Goal: Task Accomplishment & Management: Manage account settings

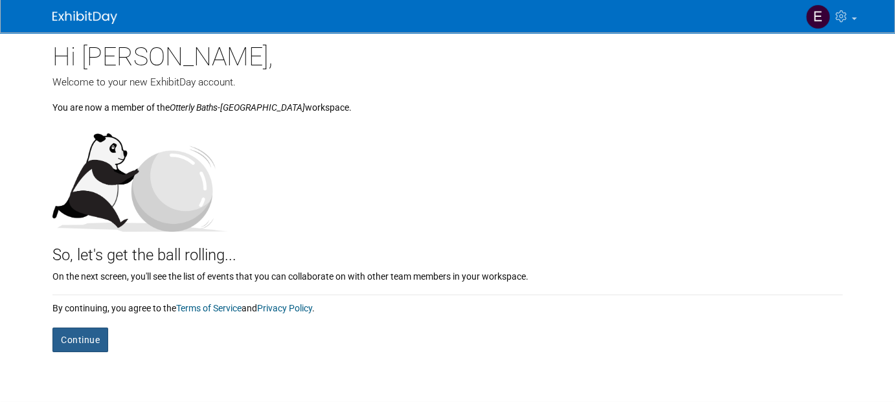
click at [76, 336] on button "Continue" at bounding box center [80, 340] width 56 height 25
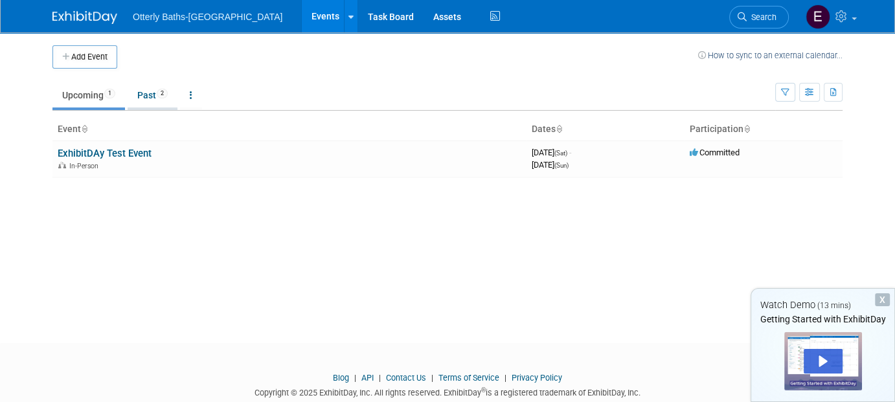
click at [149, 92] on link "Past 2" at bounding box center [153, 95] width 50 height 25
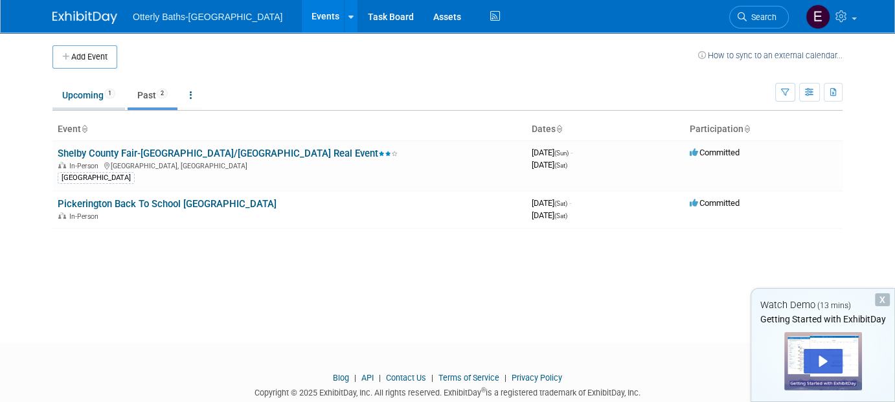
click at [81, 98] on link "Upcoming 1" at bounding box center [88, 95] width 73 height 25
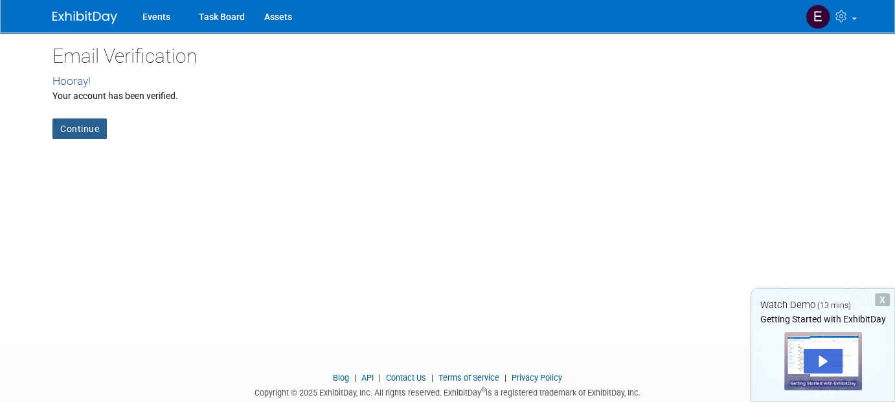
click at [79, 122] on link "Continue" at bounding box center [79, 129] width 54 height 21
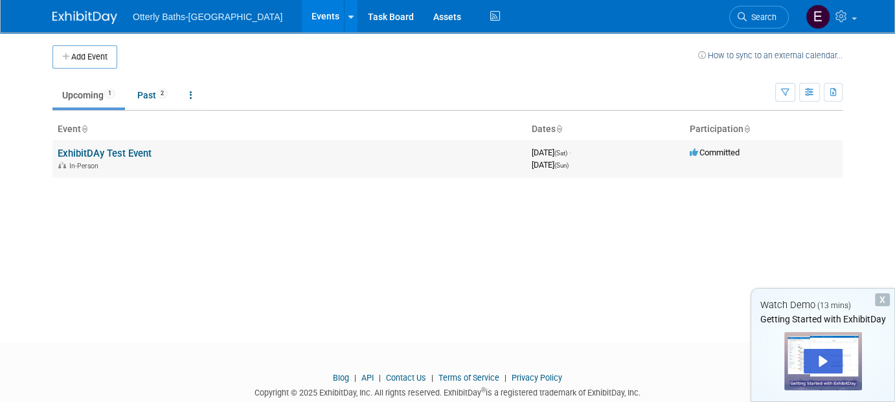
click at [102, 152] on link "ExhibitDAy Test Event" at bounding box center [105, 154] width 94 height 12
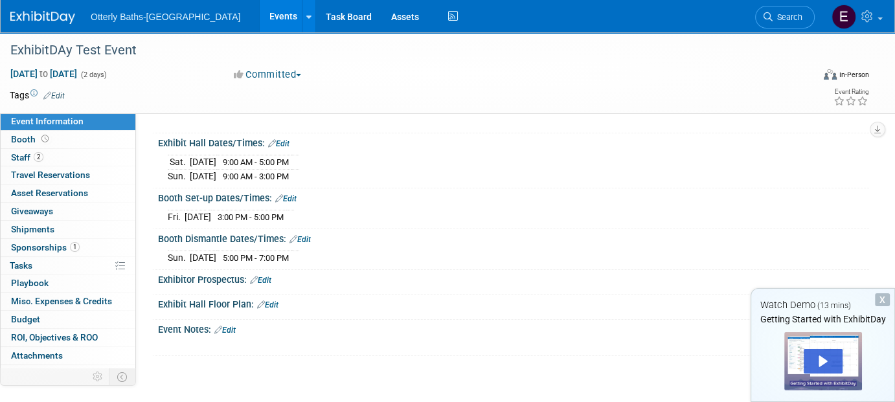
scroll to position [130, 0]
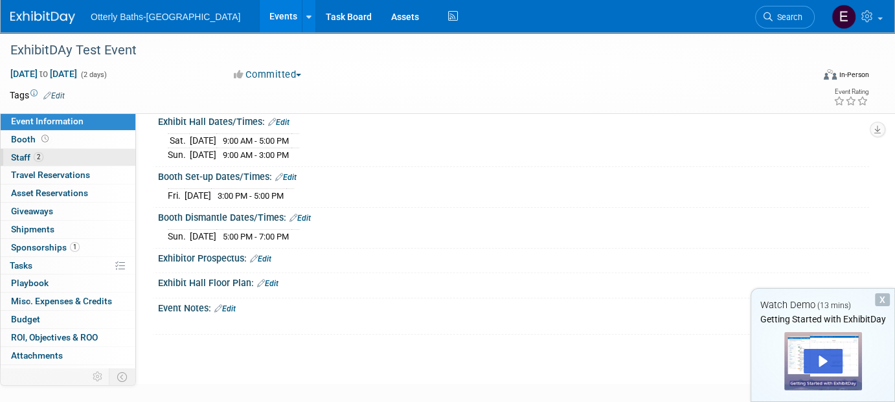
click at [25, 154] on span "Staff 2" at bounding box center [27, 157] width 32 height 10
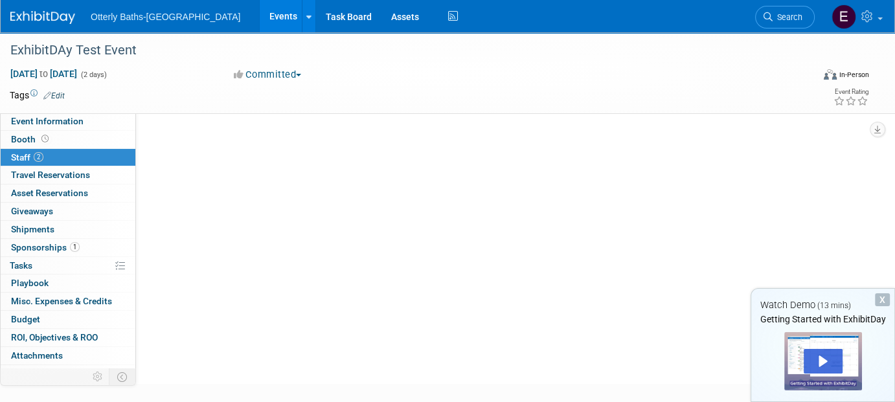
scroll to position [0, 0]
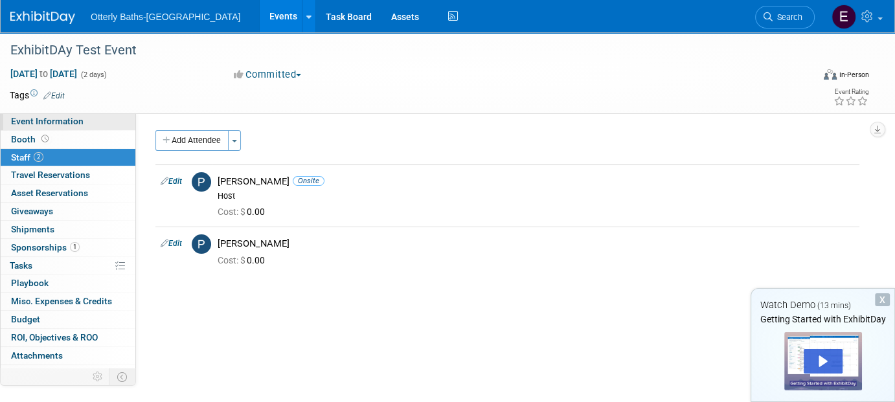
click at [46, 116] on span "Event Information" at bounding box center [47, 121] width 73 height 10
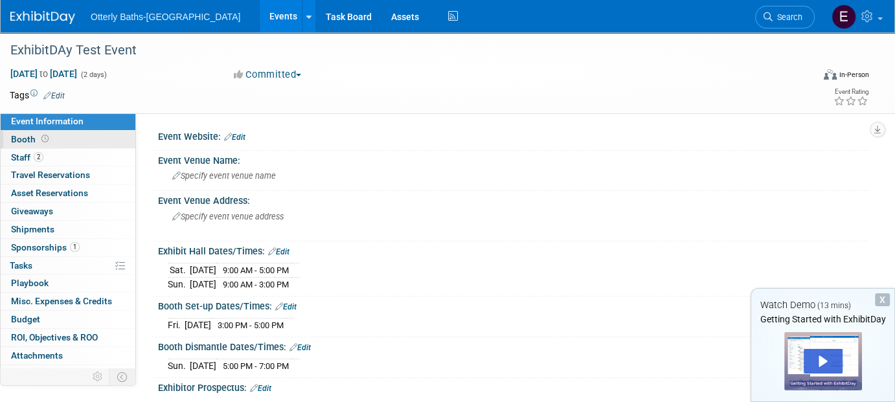
click at [25, 131] on link "Booth" at bounding box center [68, 139] width 135 height 17
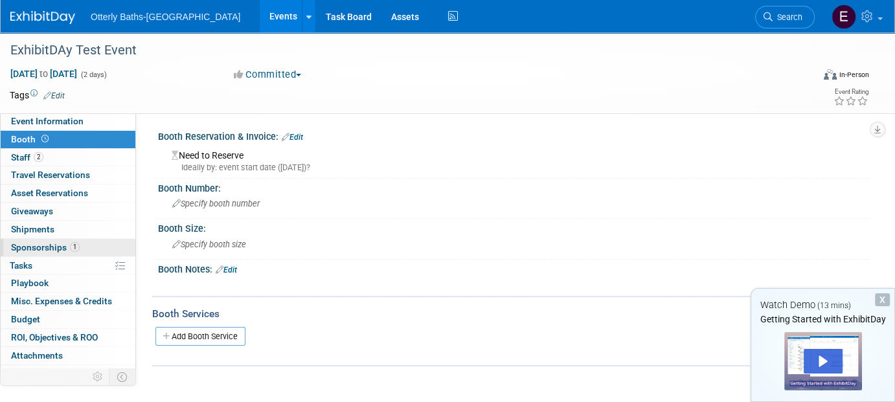
click at [34, 242] on span "Sponsorships 1" at bounding box center [45, 247] width 69 height 10
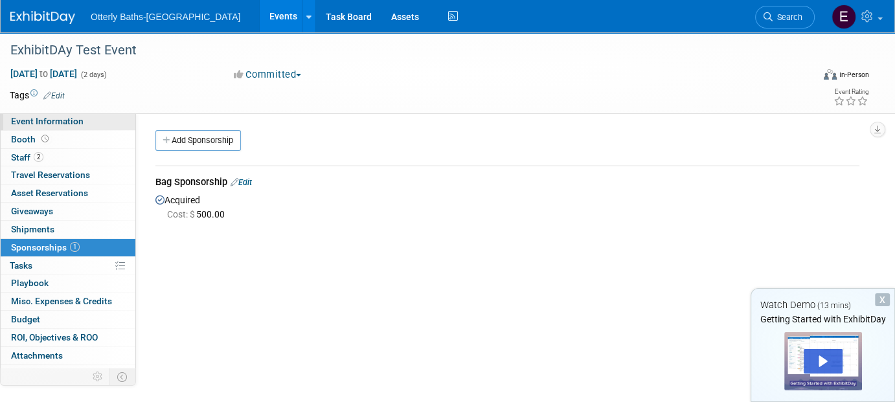
click at [58, 119] on span "Event Information" at bounding box center [47, 121] width 73 height 10
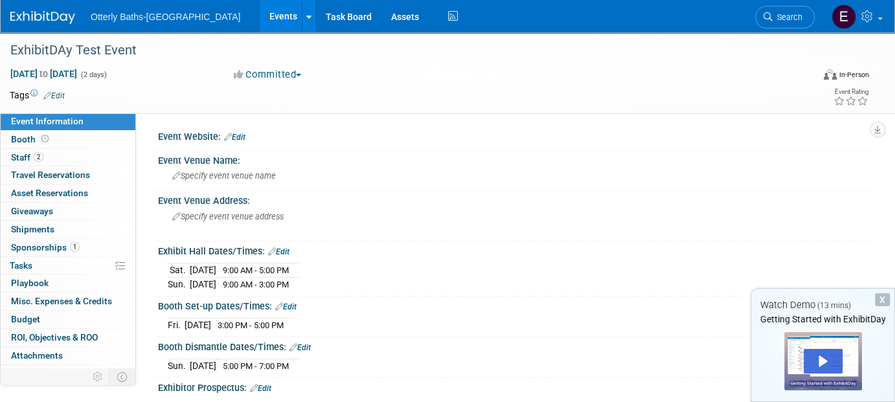
click at [53, 122] on span "Event Information" at bounding box center [47, 121] width 73 height 10
click at [306, 19] on icon at bounding box center [308, 17] width 5 height 8
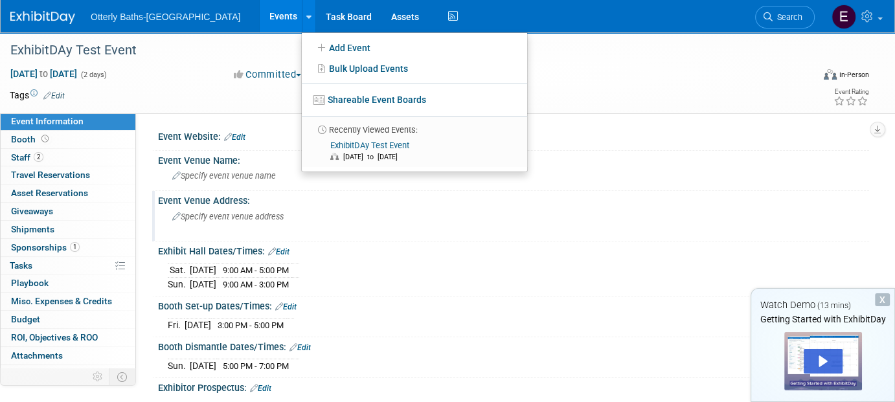
click at [391, 229] on div "Specify event venue address" at bounding box center [306, 222] width 277 height 30
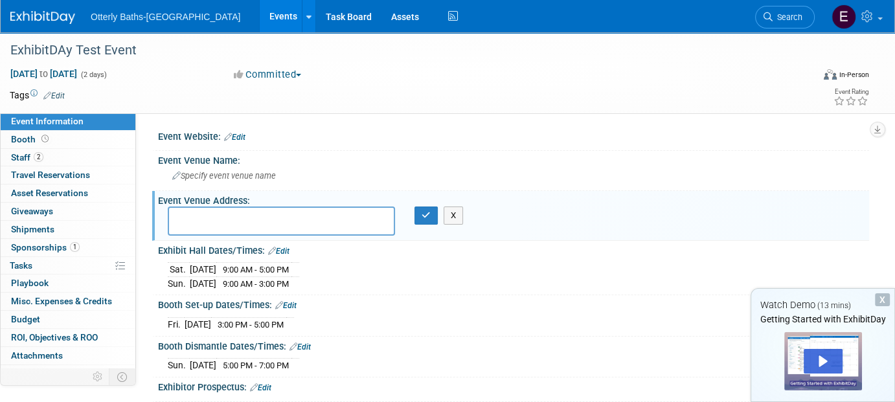
click at [118, 18] on span "Otterly Baths-[GEOGRAPHIC_DATA]" at bounding box center [166, 17] width 150 height 10
click at [21, 138] on span "Booth" at bounding box center [31, 139] width 40 height 10
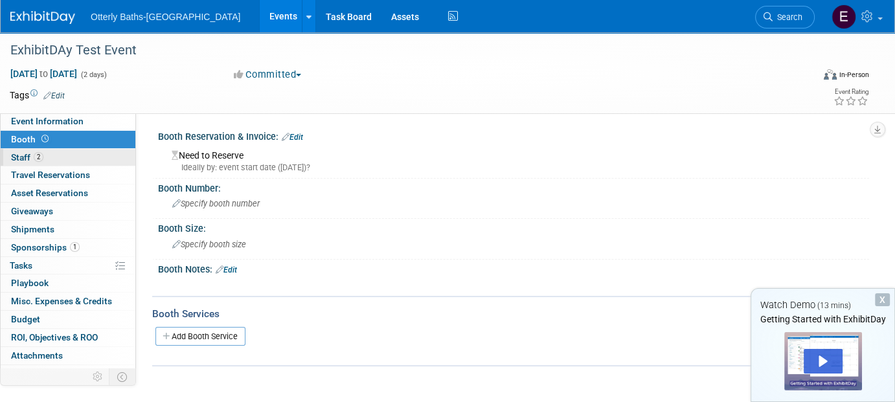
click at [11, 156] on span "Staff 2" at bounding box center [27, 157] width 32 height 10
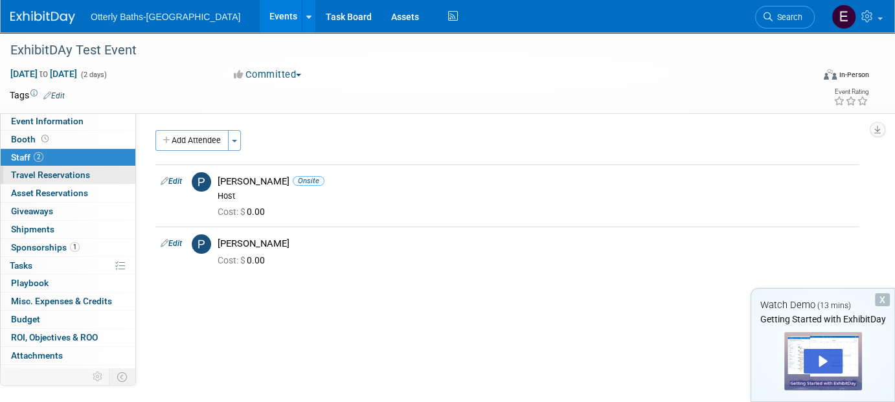
click at [67, 177] on span "Travel Reservations 0" at bounding box center [50, 175] width 79 height 10
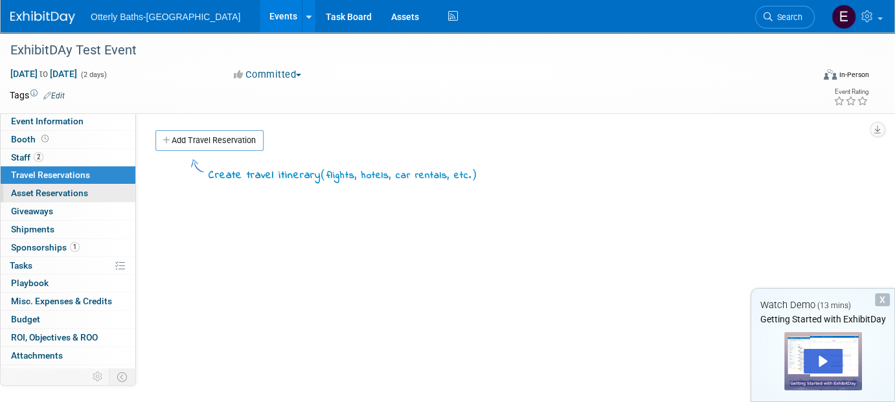
click at [58, 194] on span "Asset Reservations 0" at bounding box center [49, 193] width 77 height 10
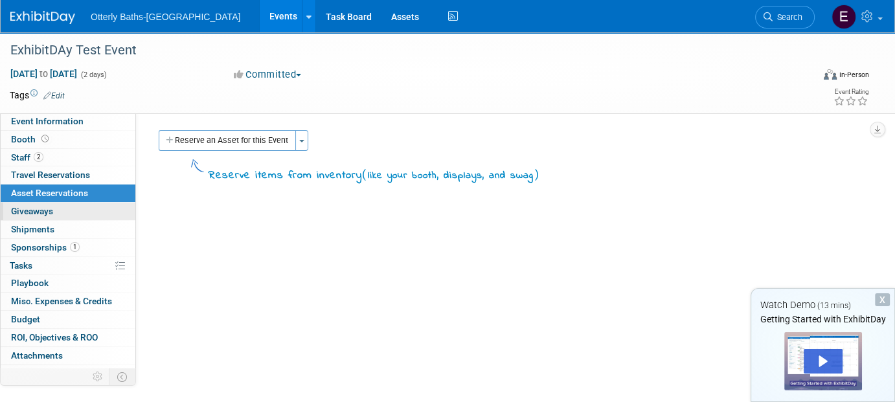
click at [38, 208] on span "Giveaways 0" at bounding box center [32, 211] width 42 height 10
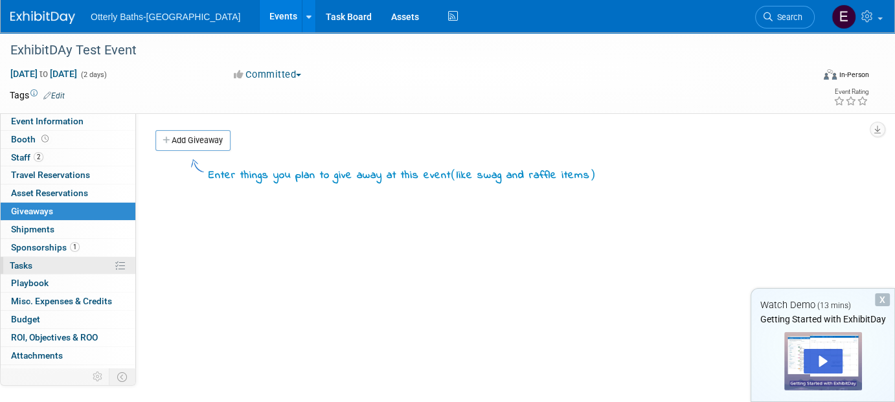
click at [27, 260] on span "Tasks 0%" at bounding box center [21, 265] width 23 height 10
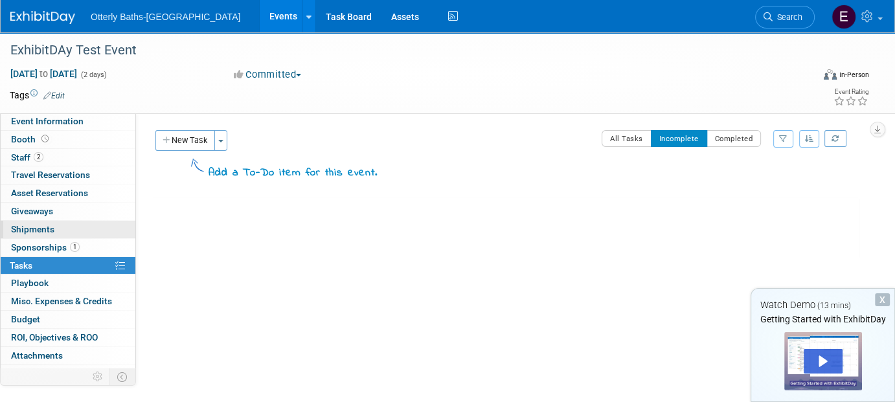
scroll to position [12, 0]
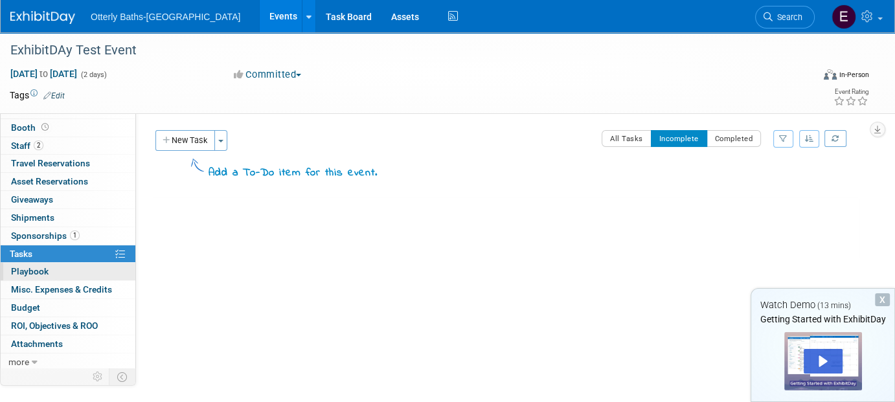
click at [45, 266] on span "Playbook 0" at bounding box center [30, 271] width 38 height 10
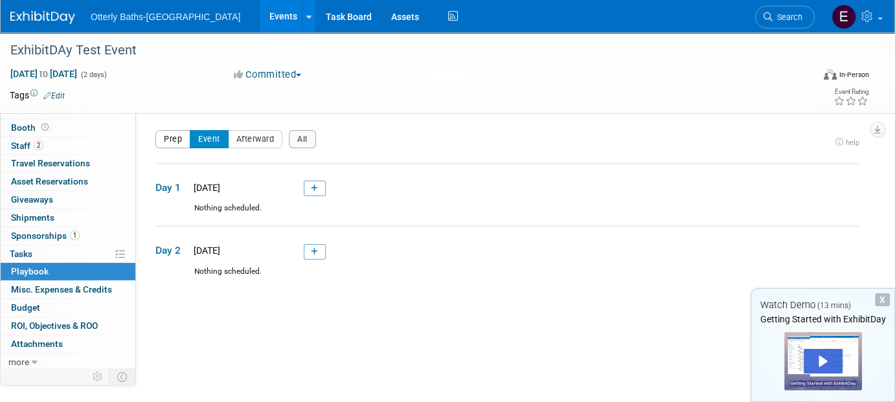
click at [174, 144] on button "Prep" at bounding box center [172, 139] width 35 height 18
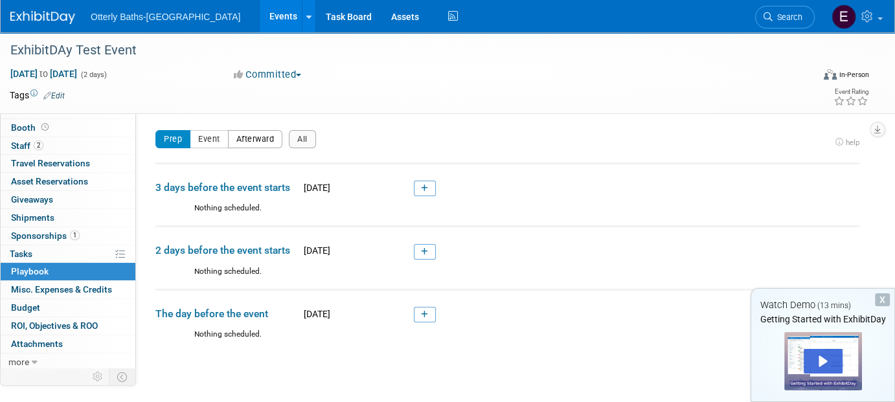
click at [242, 133] on button "Afterward" at bounding box center [255, 139] width 55 height 18
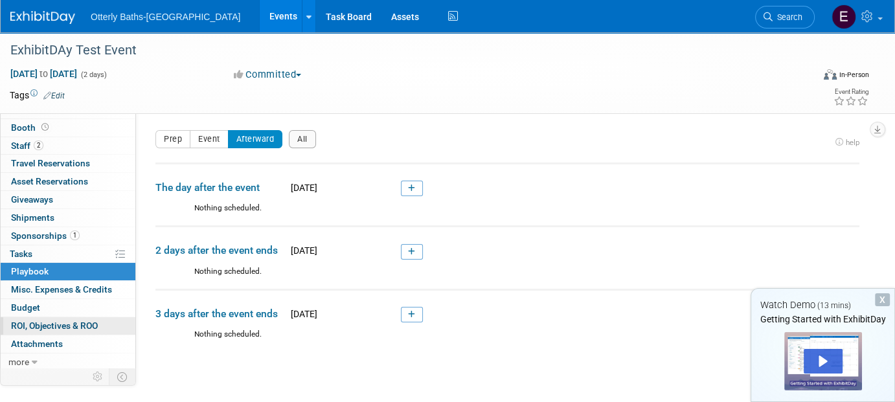
click at [35, 322] on span "ROI, Objectives & ROO 0" at bounding box center [54, 326] width 87 height 10
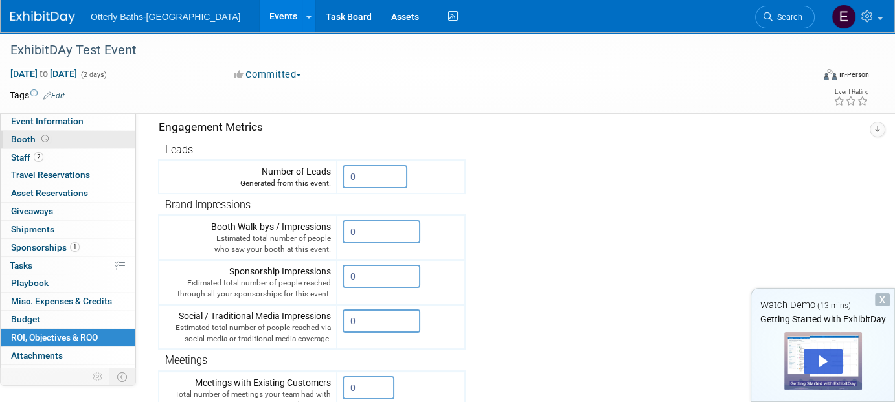
scroll to position [0, 0]
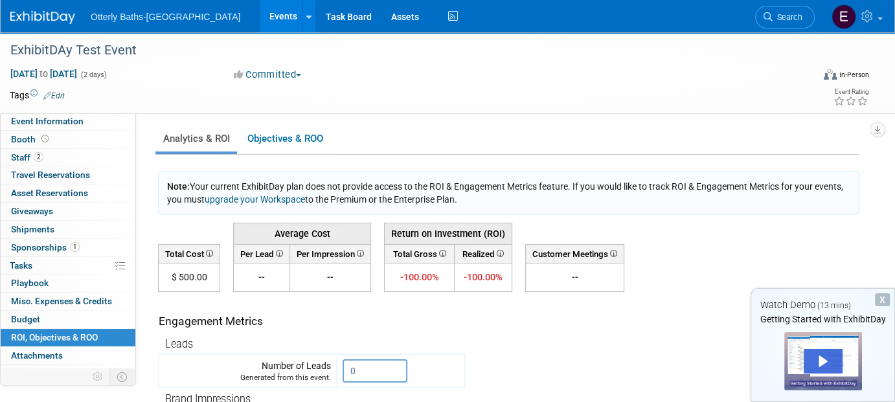
click at [302, 72] on button "Committed" at bounding box center [267, 75] width 77 height 14
click at [354, 74] on div "Committed Committed Considering Not Going" at bounding box center [365, 75] width 273 height 14
click at [57, 16] on img at bounding box center [42, 17] width 65 height 13
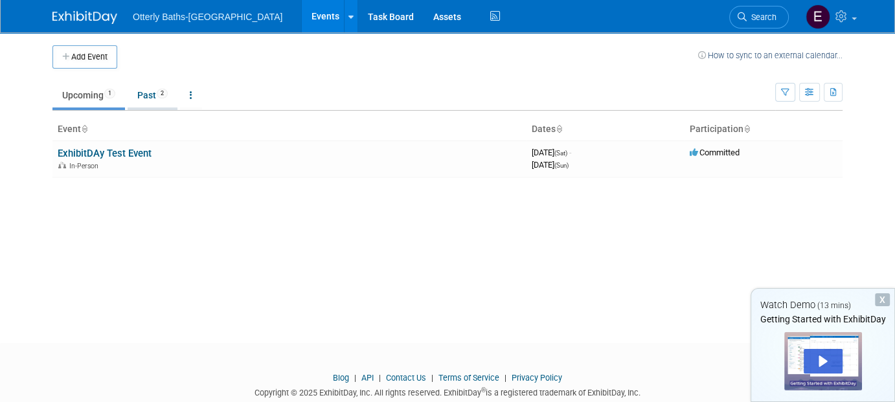
click at [155, 93] on link "Past 2" at bounding box center [153, 95] width 50 height 25
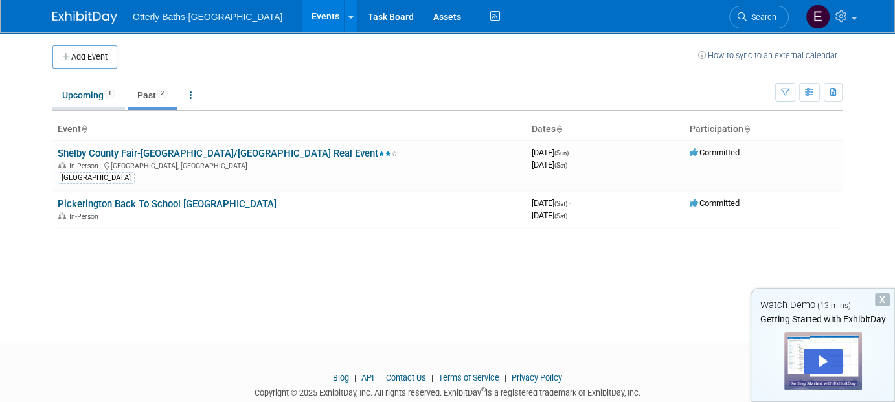
click at [71, 91] on link "Upcoming 1" at bounding box center [88, 95] width 73 height 25
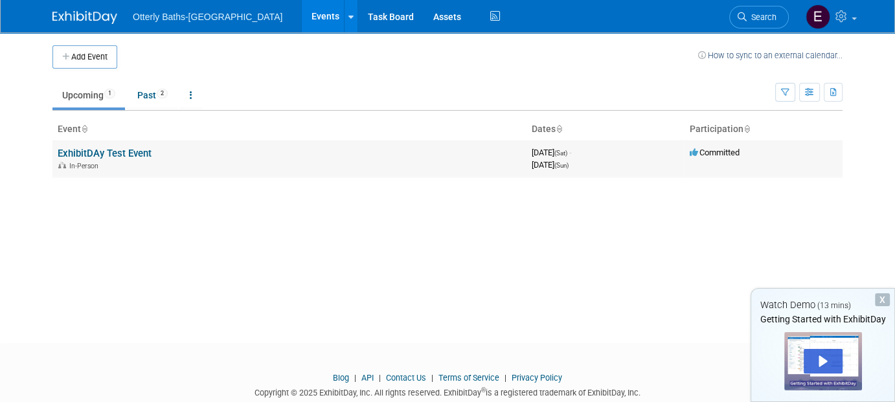
click at [149, 151] on link "ExhibitDAy Test Event" at bounding box center [105, 154] width 94 height 12
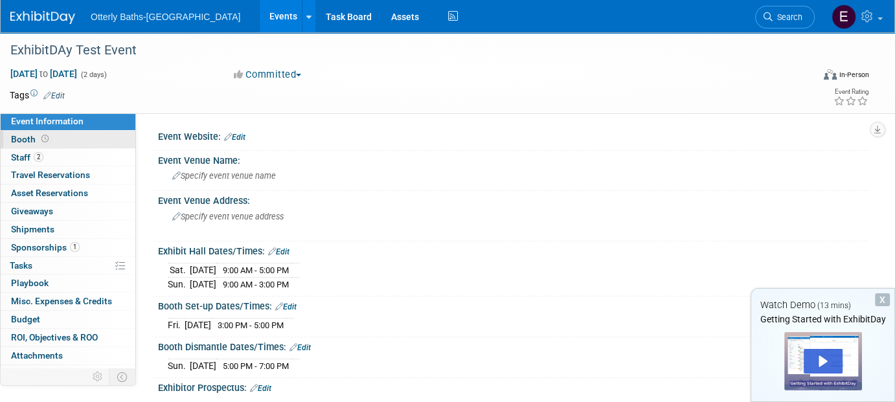
click at [30, 141] on span "Booth" at bounding box center [31, 139] width 40 height 10
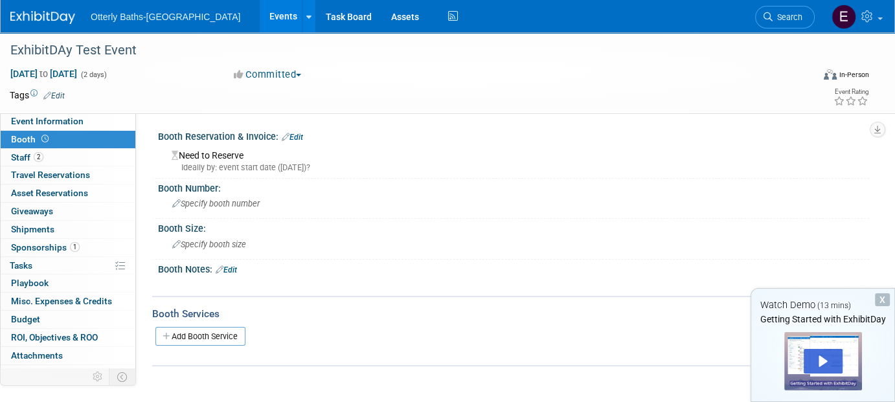
click at [295, 135] on link "Edit" at bounding box center [292, 137] width 21 height 9
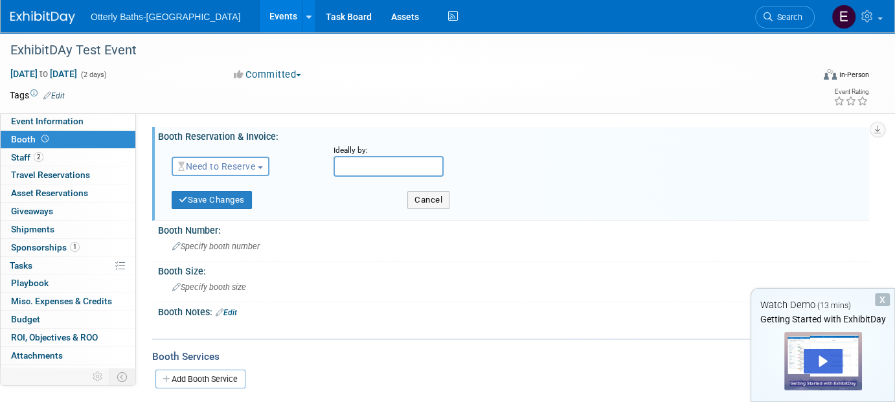
click at [262, 166] on span "button" at bounding box center [260, 167] width 5 height 3
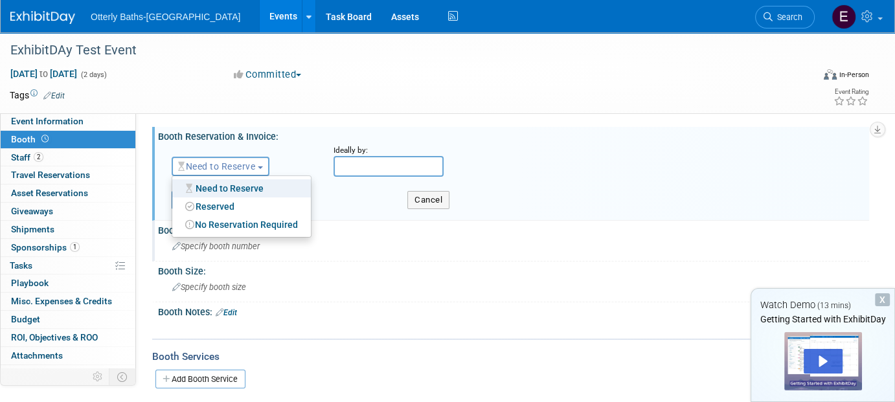
click at [309, 249] on div "Specify booth number" at bounding box center [514, 246] width 692 height 20
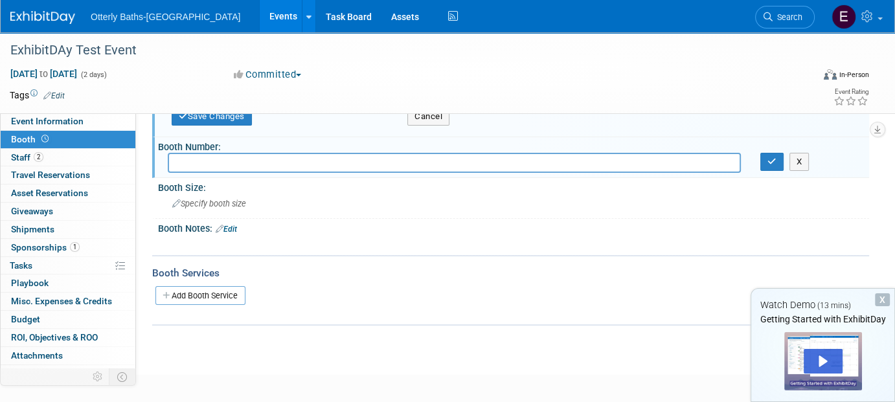
scroll to position [65, 0]
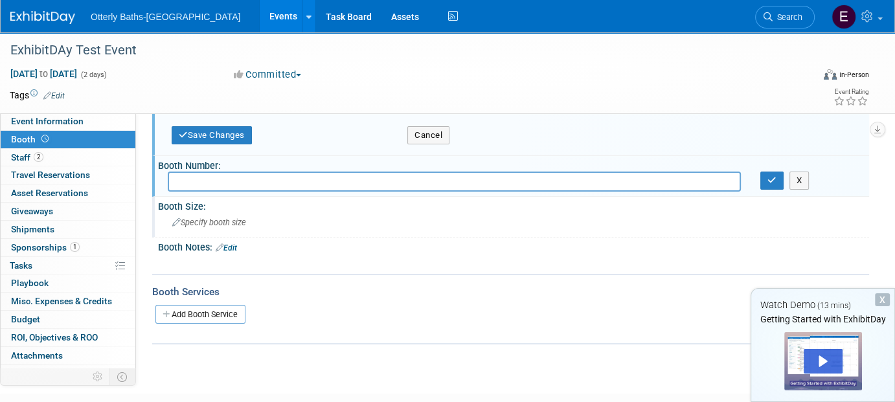
click at [209, 222] on span "Specify booth size" at bounding box center [209, 223] width 74 height 10
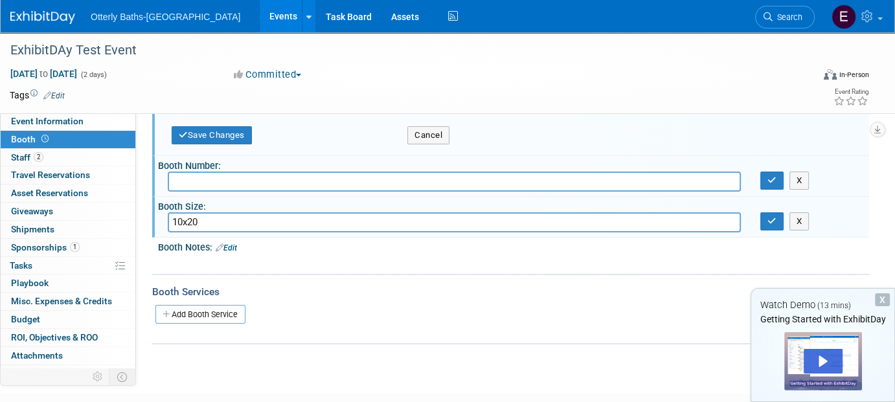
type input "10x20"
